Goal: Find specific page/section: Find specific page/section

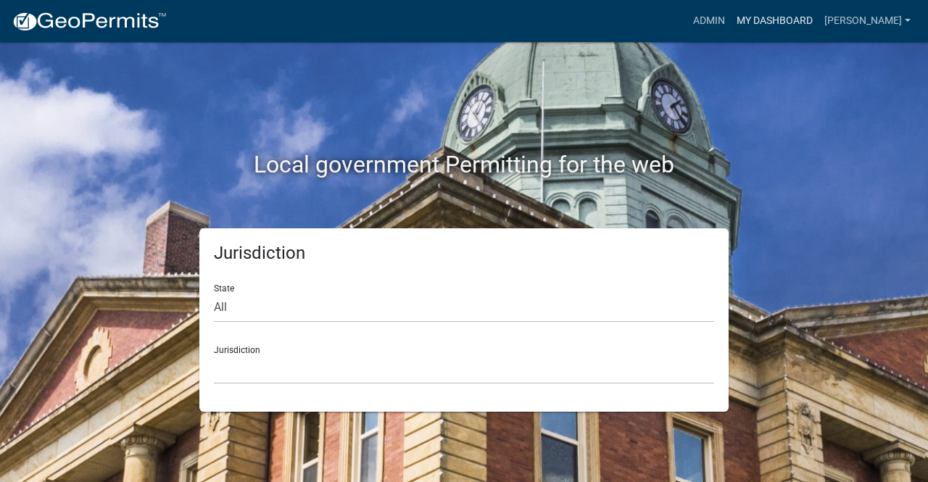
click at [819, 18] on link "My Dashboard" at bounding box center [775, 21] width 88 height 28
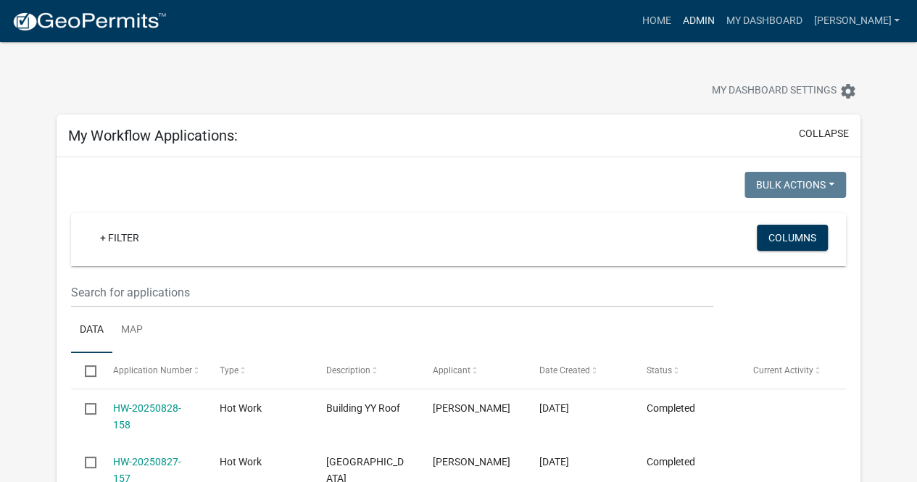
click at [720, 21] on link "Admin" at bounding box center [699, 21] width 44 height 28
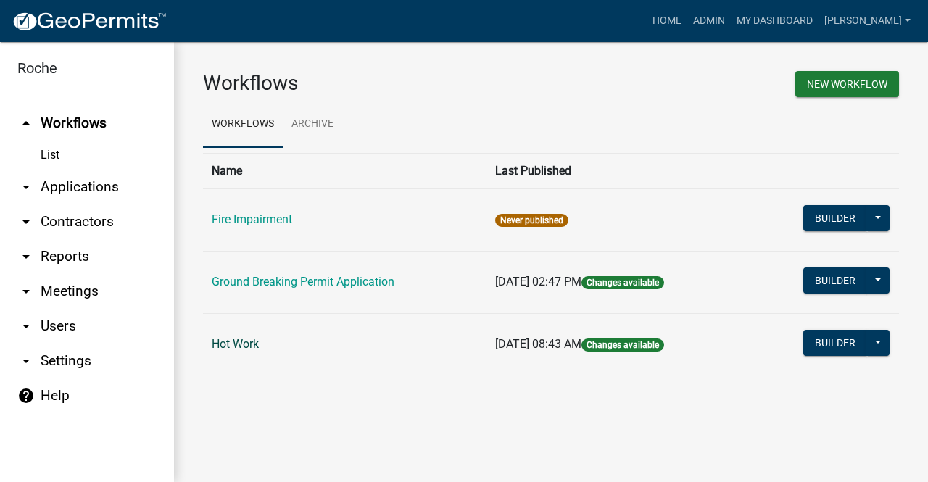
click at [234, 343] on link "Hot Work" at bounding box center [235, 344] width 47 height 14
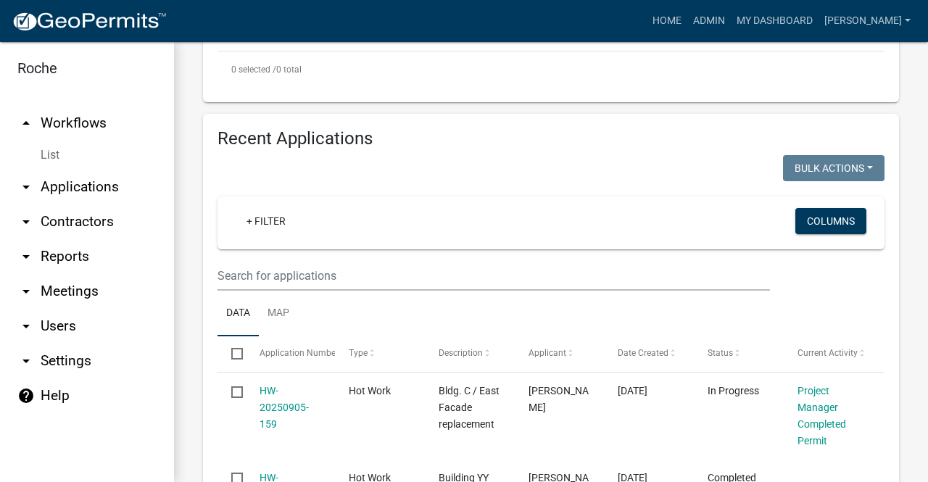
scroll to position [725, 0]
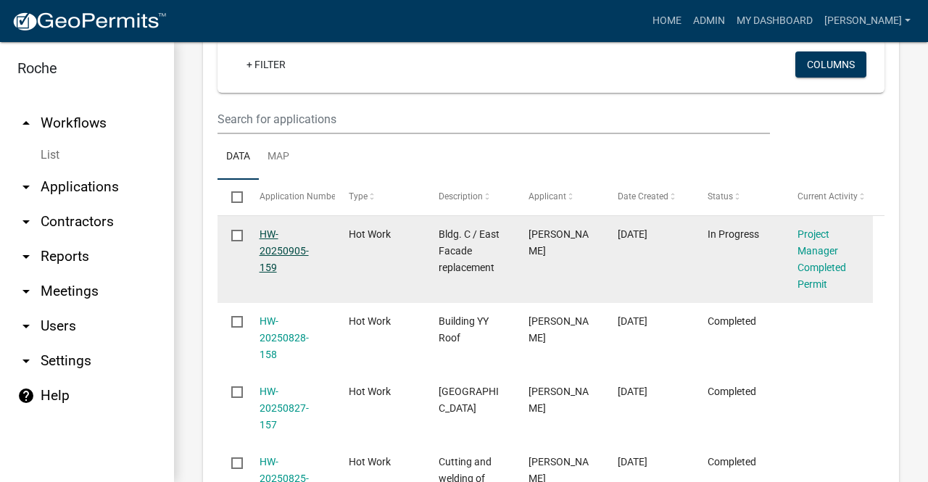
click at [283, 247] on link "HW-20250905-159" at bounding box center [284, 250] width 49 height 45
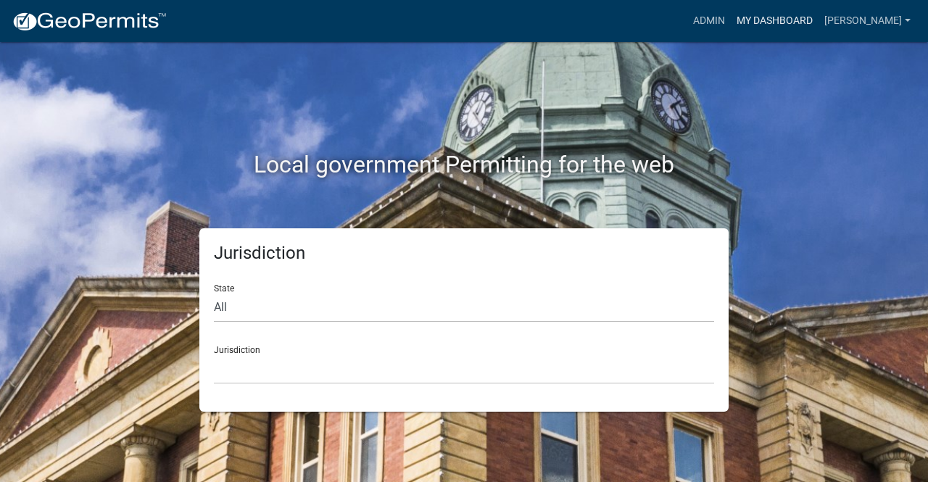
click at [807, 20] on link "My Dashboard" at bounding box center [775, 21] width 88 height 28
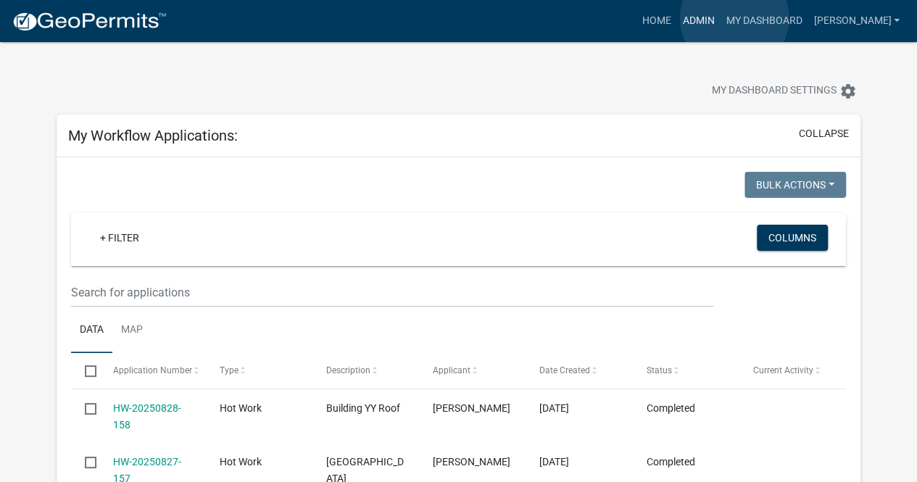
click at [720, 18] on link "Admin" at bounding box center [699, 21] width 44 height 28
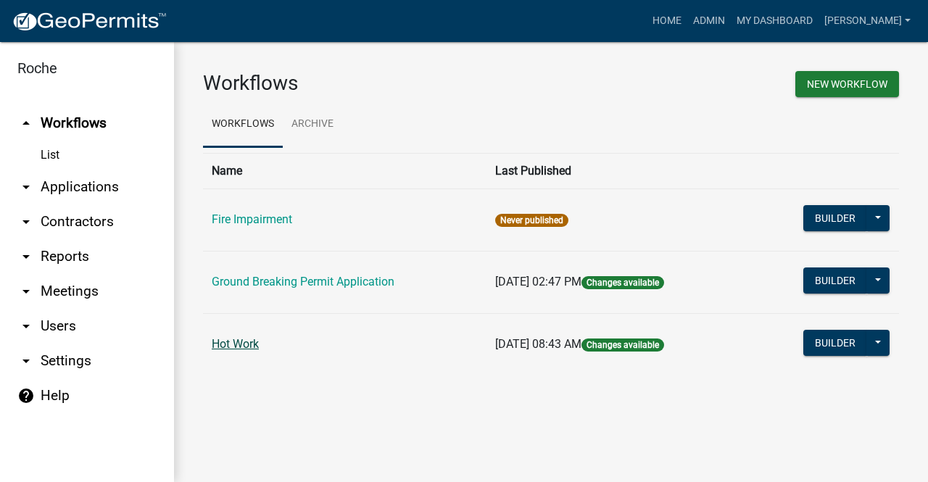
click at [241, 340] on link "Hot Work" at bounding box center [235, 344] width 47 height 14
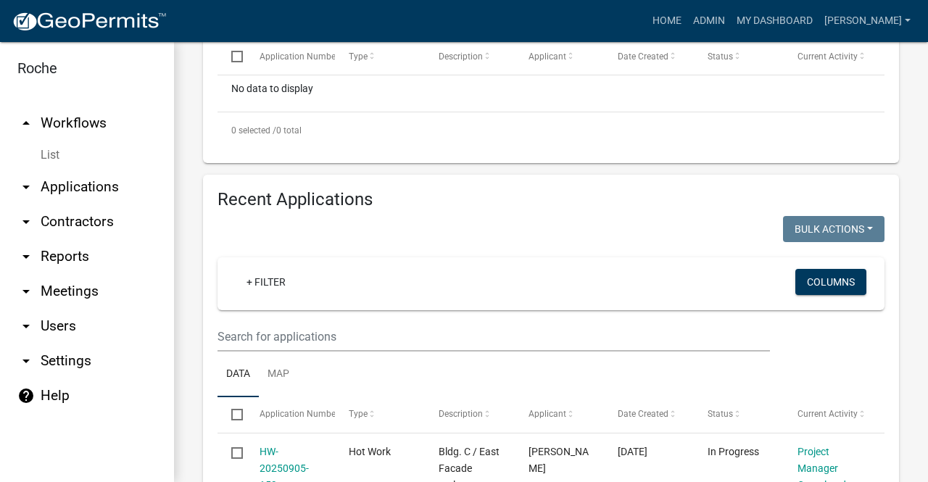
scroll to position [725, 0]
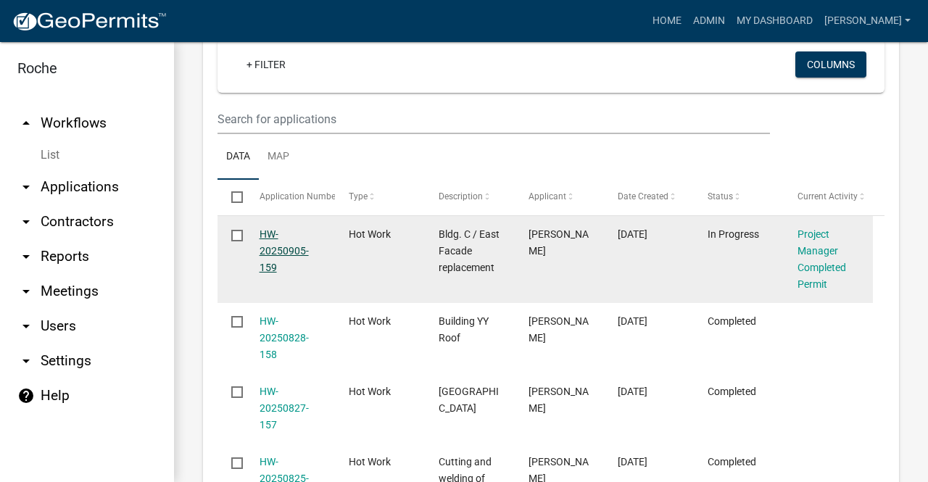
click at [284, 248] on link "HW-20250905-159" at bounding box center [284, 250] width 49 height 45
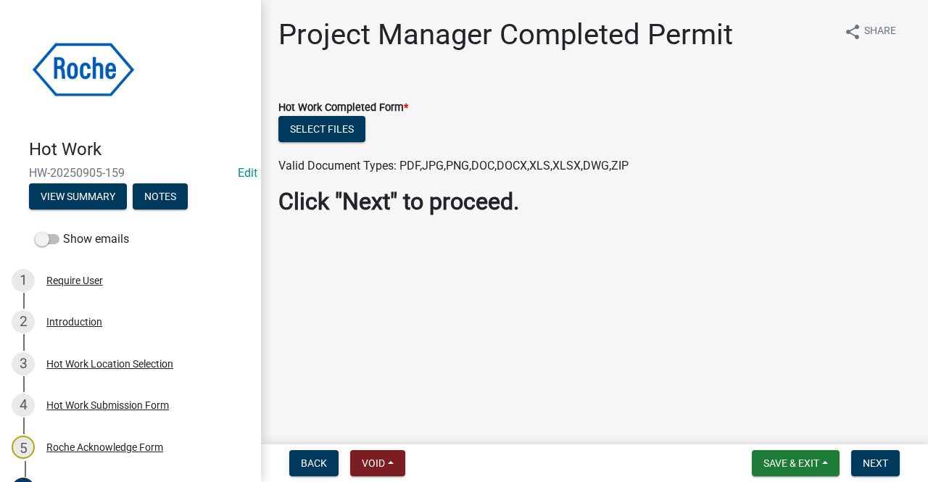
drag, startPoint x: 29, startPoint y: 170, endPoint x: 123, endPoint y: 175, distance: 94.4
click at [123, 175] on span "HW-20250905-159" at bounding box center [130, 173] width 203 height 14
copy span "HW-20250905-159"
